Goal: Information Seeking & Learning: Learn about a topic

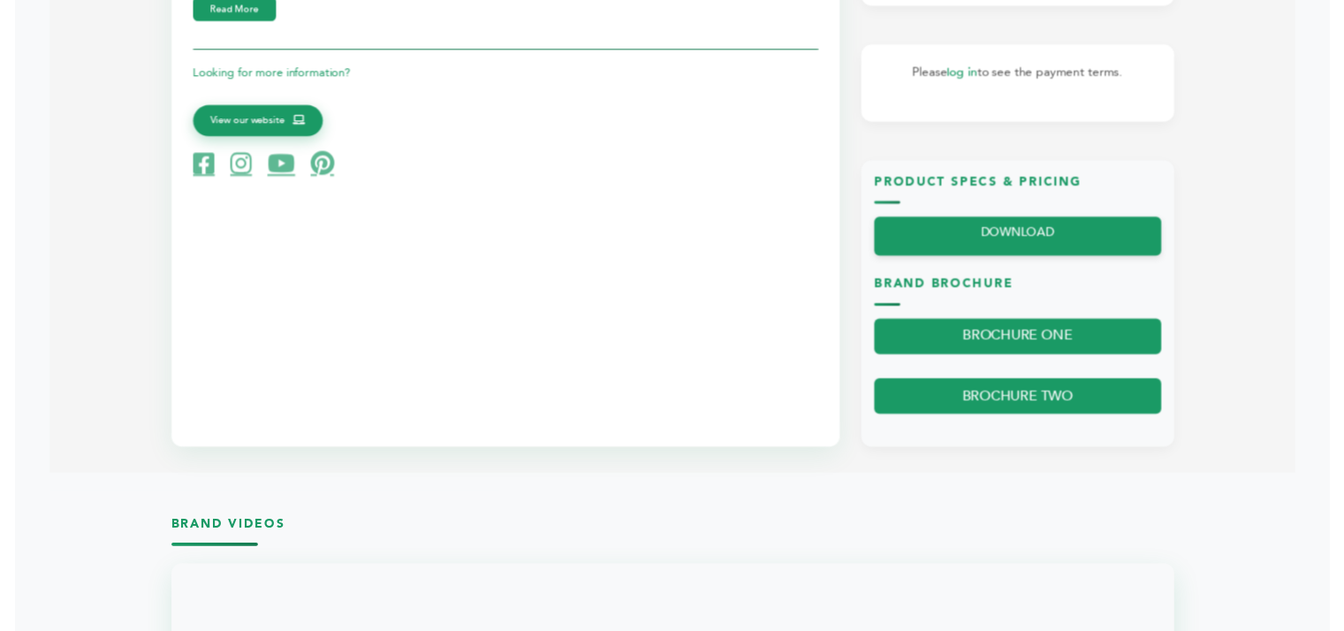
scroll to position [619, 0]
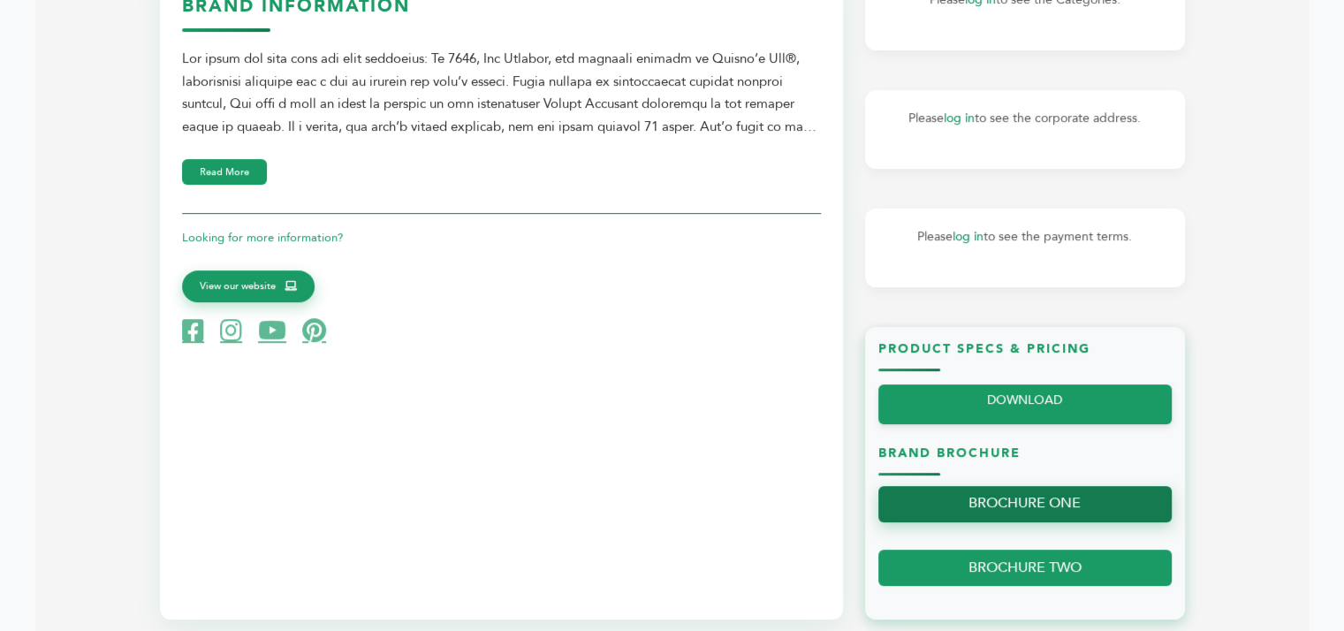
click at [1043, 511] on link "BROCHURE ONE" at bounding box center [1024, 504] width 293 height 36
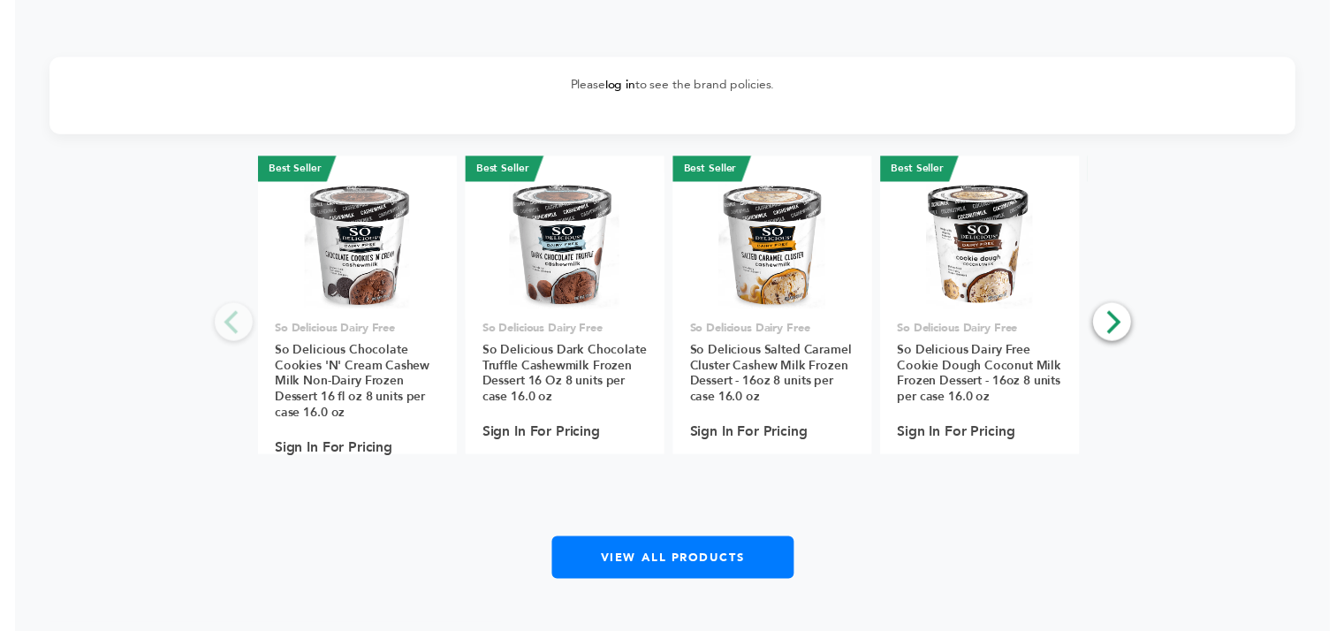
scroll to position [2474, 0]
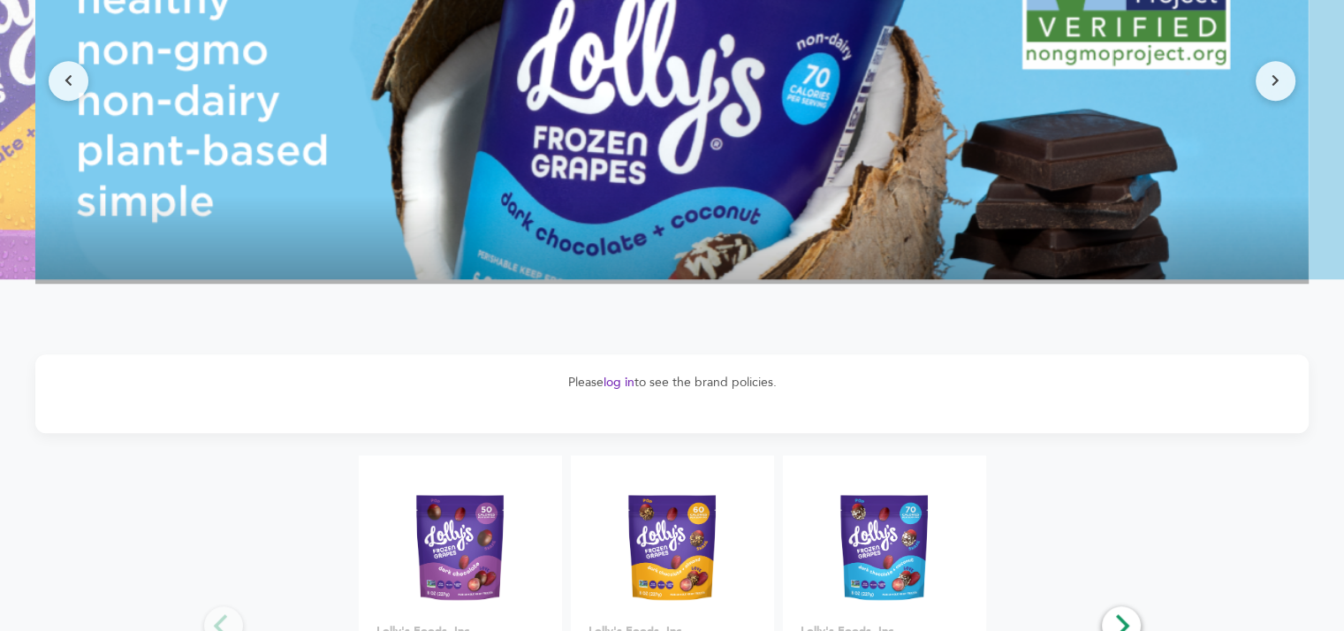
scroll to position [1004, 0]
